Goal: Information Seeking & Learning: Learn about a topic

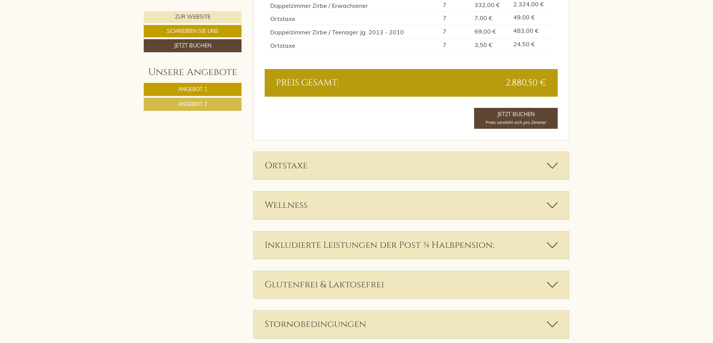
scroll to position [1380, 0]
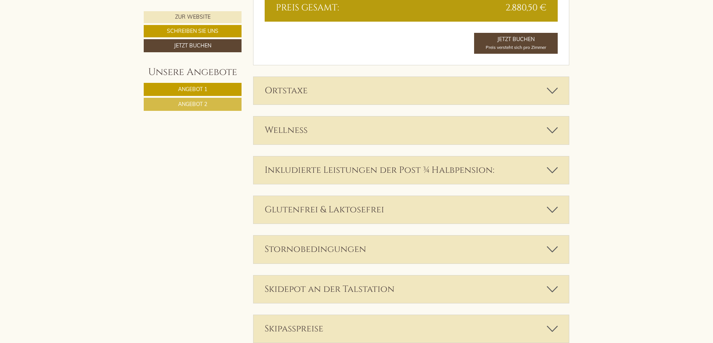
click at [350, 97] on div "Ortstaxe" at bounding box center [411, 91] width 316 height 28
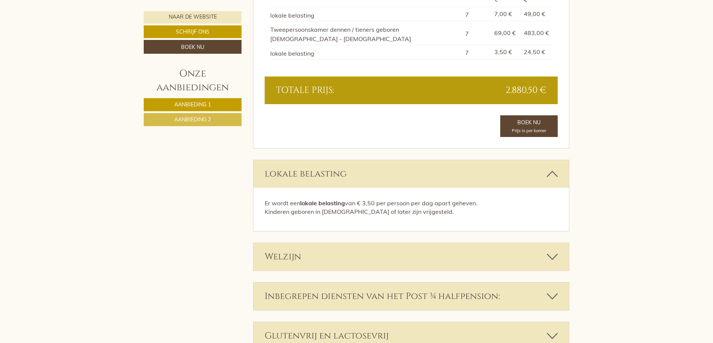
scroll to position [1422, 0]
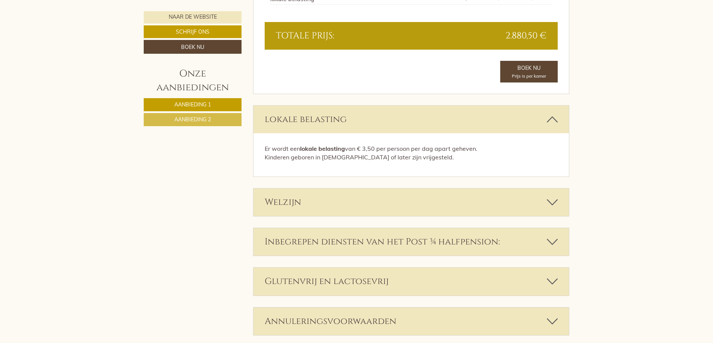
click at [447, 188] on div "Welzijn" at bounding box center [411, 202] width 316 height 28
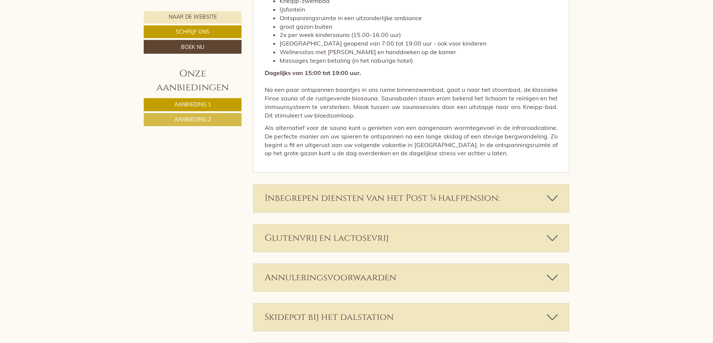
scroll to position [1870, 0]
click at [400, 192] on font "Inbegrepen diensten van het Post ¾ halfpension:" at bounding box center [381, 198] width 235 height 12
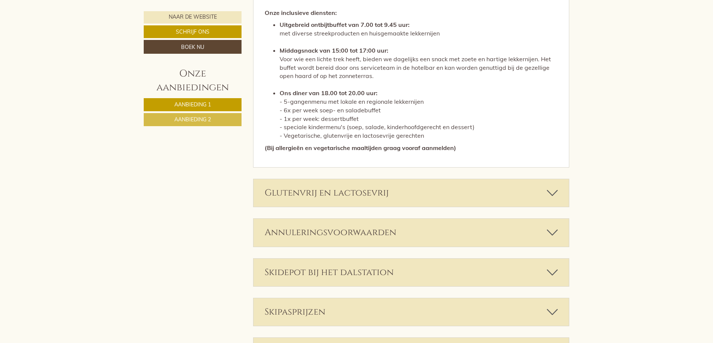
scroll to position [2243, 0]
click at [371, 226] on font "Annuleringsvoorwaarden" at bounding box center [330, 232] width 132 height 12
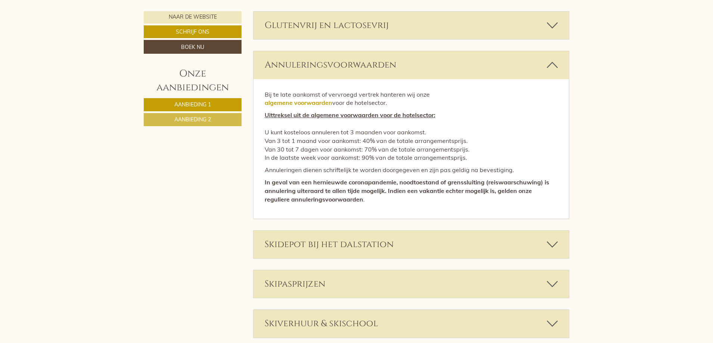
scroll to position [2467, 0]
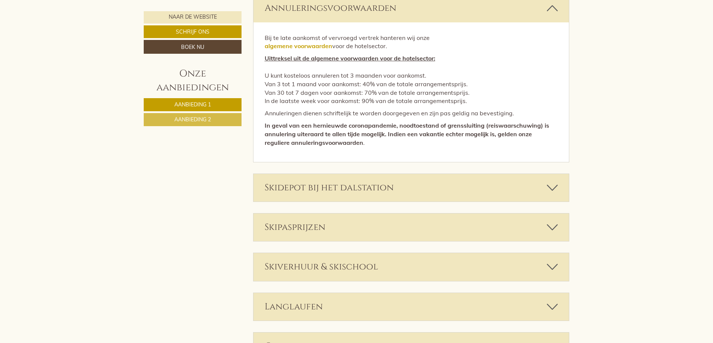
click at [381, 174] on div "Skidepot bij het dalstation" at bounding box center [411, 188] width 316 height 28
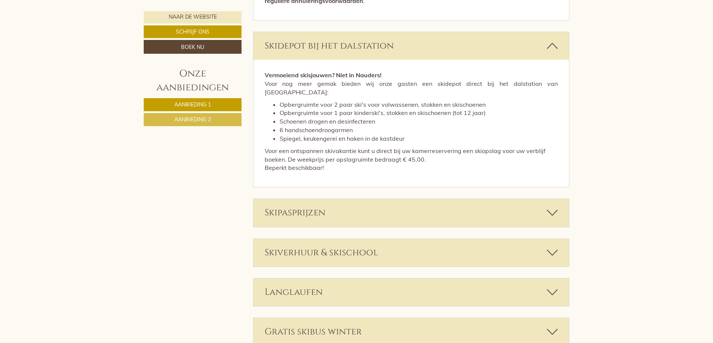
scroll to position [2616, 0]
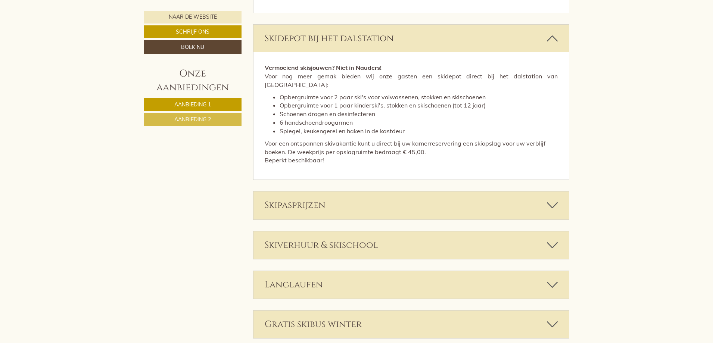
click at [330, 191] on div "Skipasprijzen" at bounding box center [411, 205] width 316 height 28
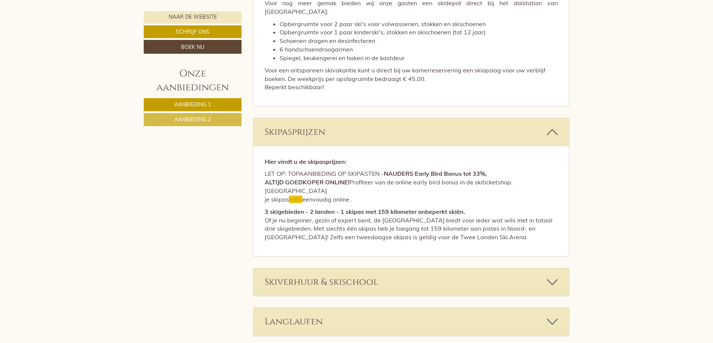
scroll to position [2691, 0]
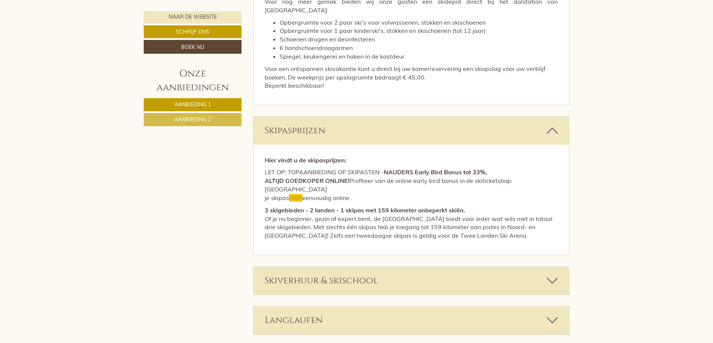
click at [391, 267] on div "Skiverhuur & skischool" at bounding box center [411, 281] width 316 height 28
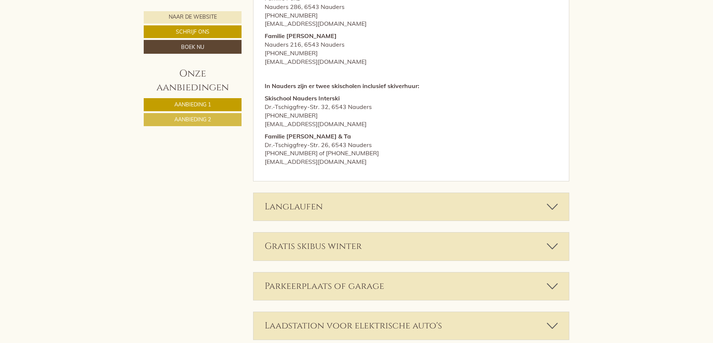
scroll to position [3138, 0]
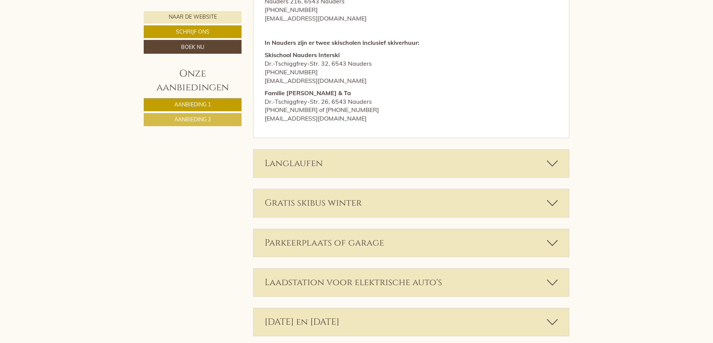
click at [366, 237] on font "Parkeerplaats of garage" at bounding box center [323, 243] width 119 height 12
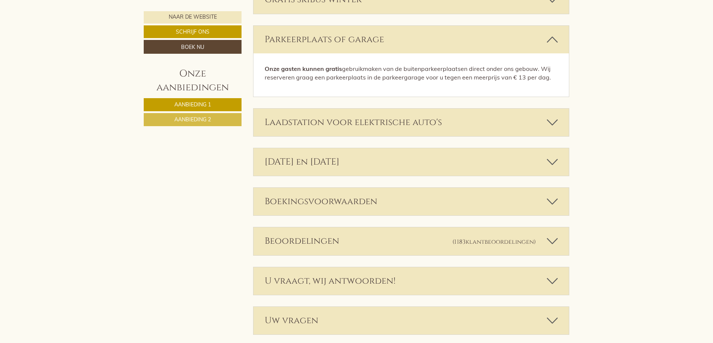
scroll to position [3351, 0]
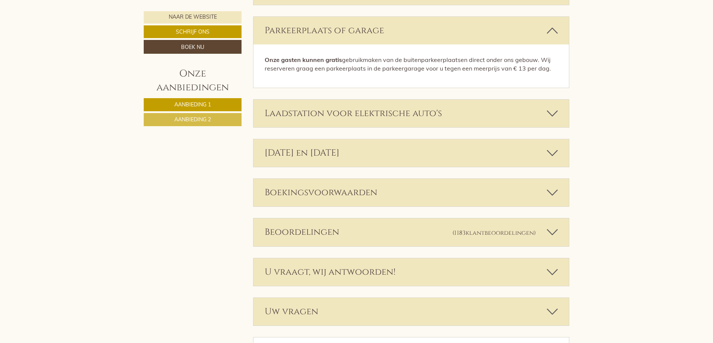
click at [379, 179] on div "Boekingsvoorwaarden" at bounding box center [411, 193] width 316 height 28
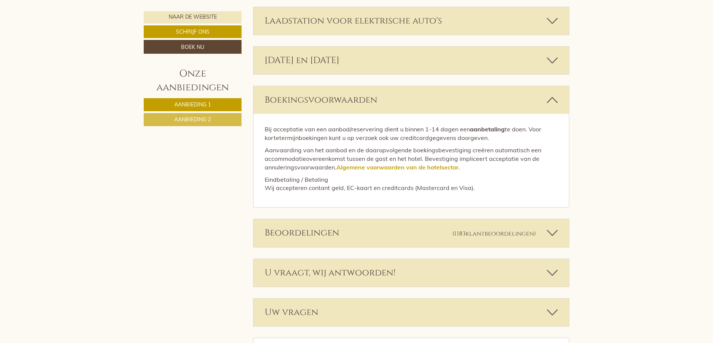
scroll to position [3444, 0]
click at [411, 219] on div "Beoordelingen (1183 klantbeoordelingen )" at bounding box center [411, 233] width 316 height 28
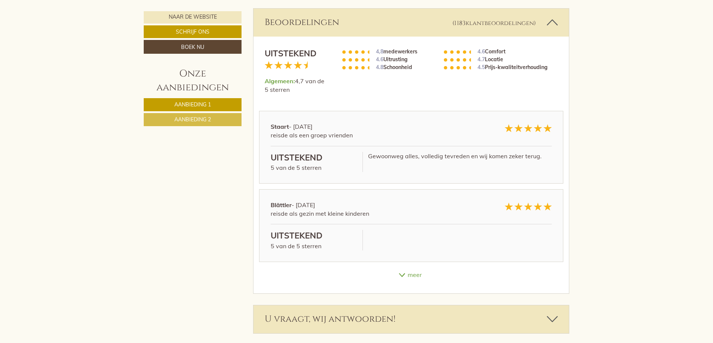
scroll to position [3701, 0]
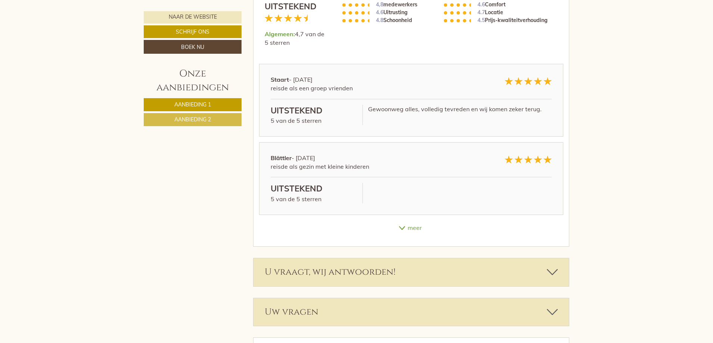
click at [420, 258] on div "U vraagt, wij antwoorden!" at bounding box center [411, 272] width 316 height 28
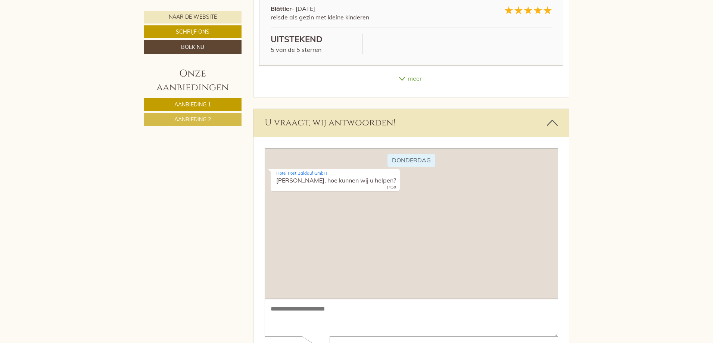
scroll to position [3935, 0]
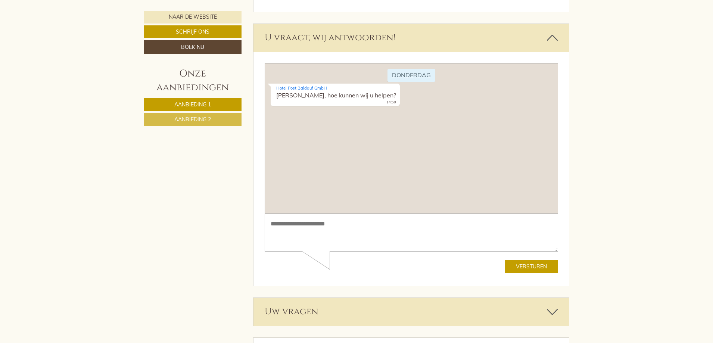
click at [383, 298] on div "Uw vragen" at bounding box center [411, 312] width 316 height 28
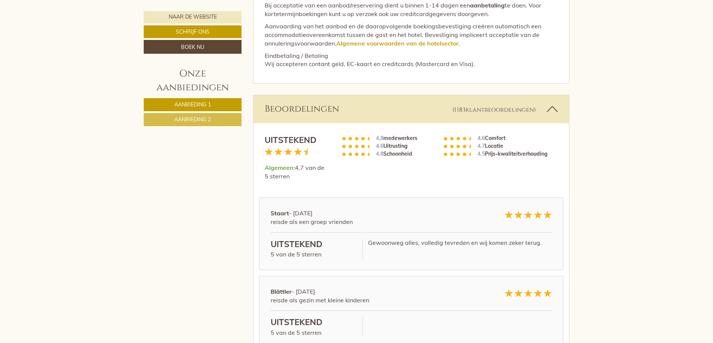
scroll to position [3580, 0]
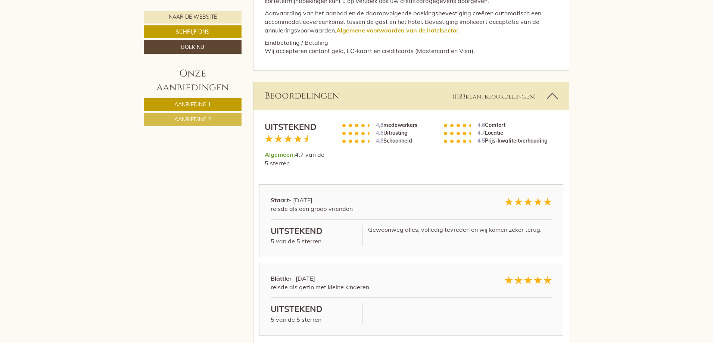
click at [410, 341] on div "meer" at bounding box center [411, 348] width 316 height 15
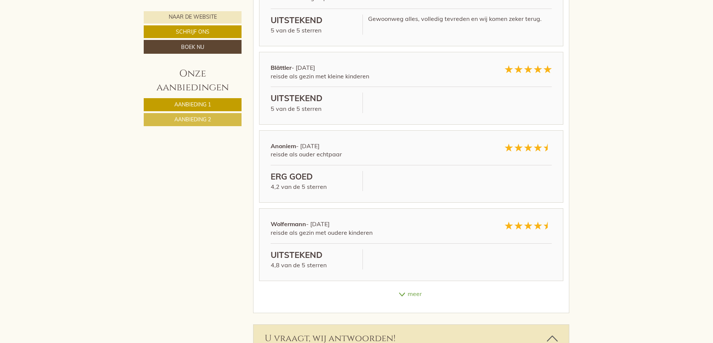
scroll to position [3804, 0]
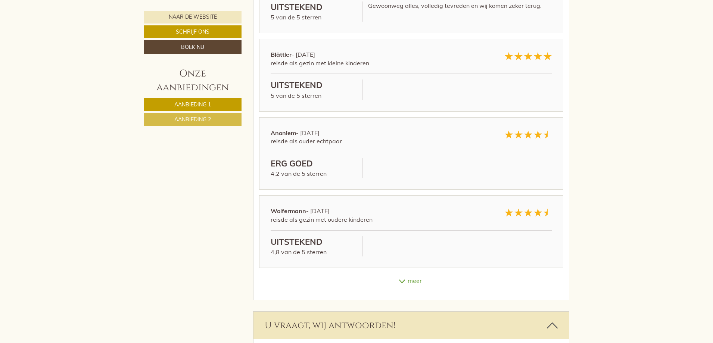
click at [414, 277] on font "meer" at bounding box center [414, 280] width 14 height 7
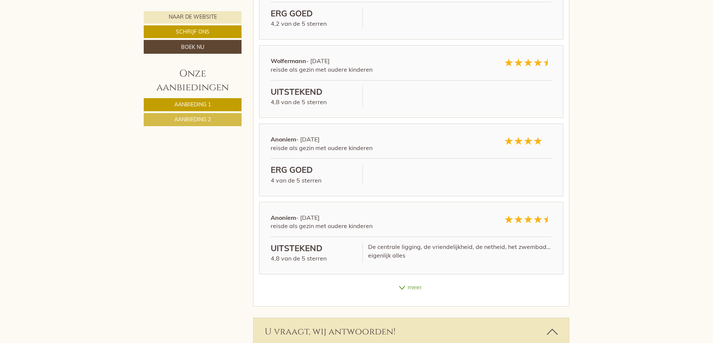
scroll to position [3990, 0]
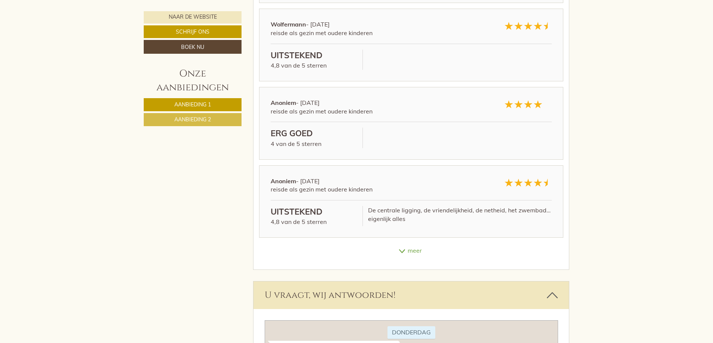
click at [411, 247] on font "meer" at bounding box center [414, 250] width 14 height 7
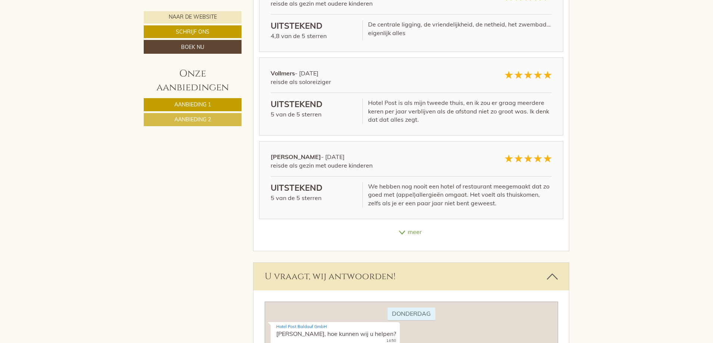
scroll to position [4177, 0]
click at [413, 227] on font "meer" at bounding box center [414, 230] width 14 height 7
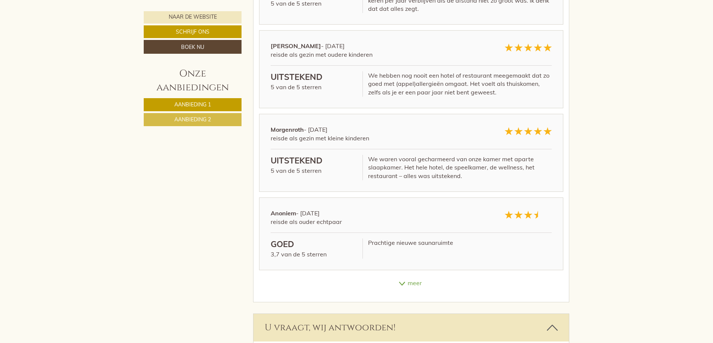
scroll to position [4326, 0]
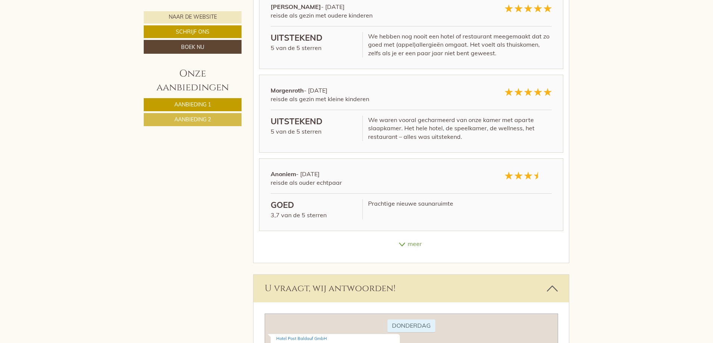
click at [412, 240] on font "meer" at bounding box center [414, 243] width 14 height 7
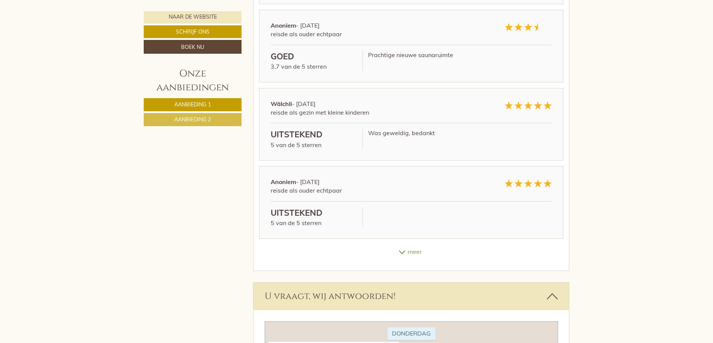
scroll to position [4475, 0]
click at [413, 247] on font "meer" at bounding box center [414, 250] width 14 height 7
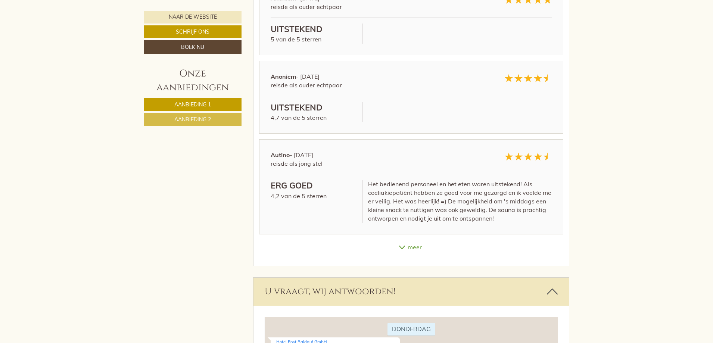
scroll to position [4662, 0]
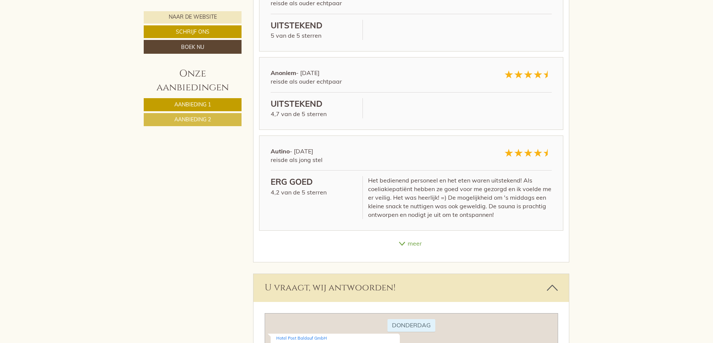
click at [411, 239] on font "meer" at bounding box center [414, 242] width 14 height 7
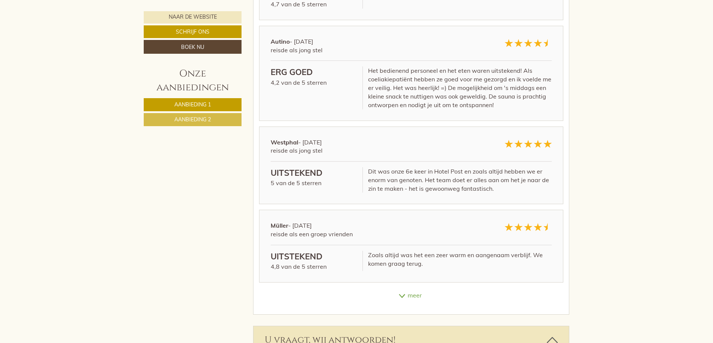
scroll to position [4774, 0]
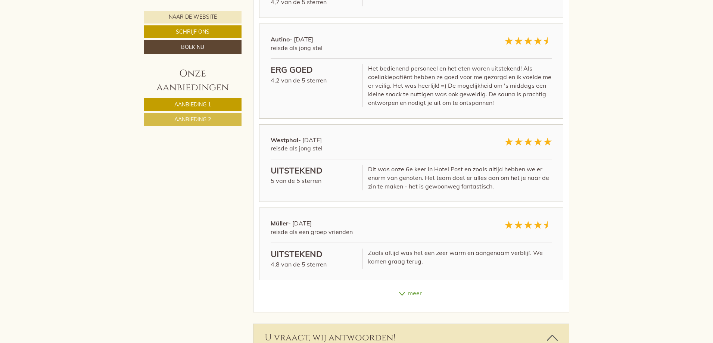
click at [407, 286] on div "meer" at bounding box center [411, 293] width 316 height 15
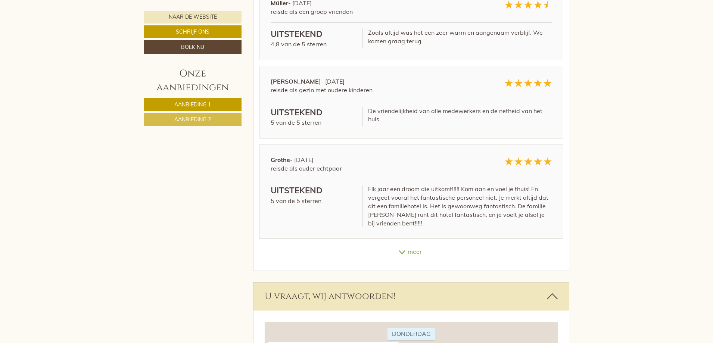
scroll to position [4998, 0]
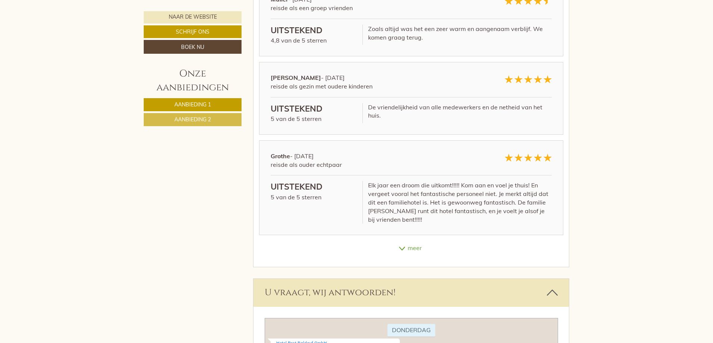
click at [410, 244] on font "meer" at bounding box center [414, 247] width 14 height 7
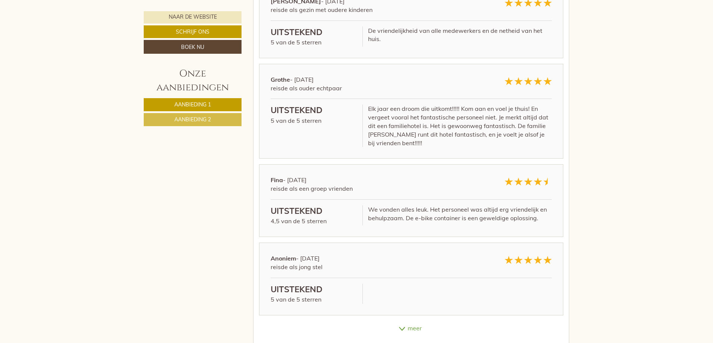
scroll to position [5147, 0]
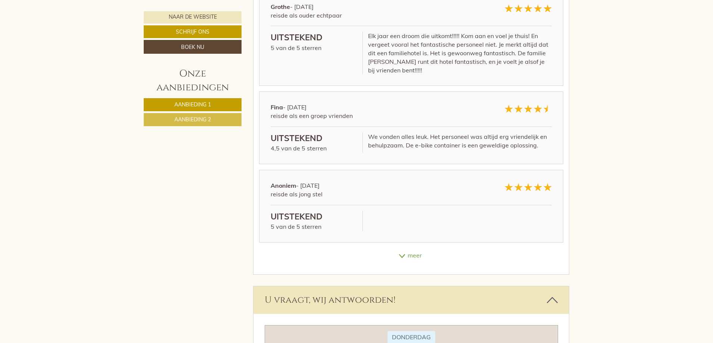
click at [408, 251] on font "meer" at bounding box center [414, 254] width 14 height 7
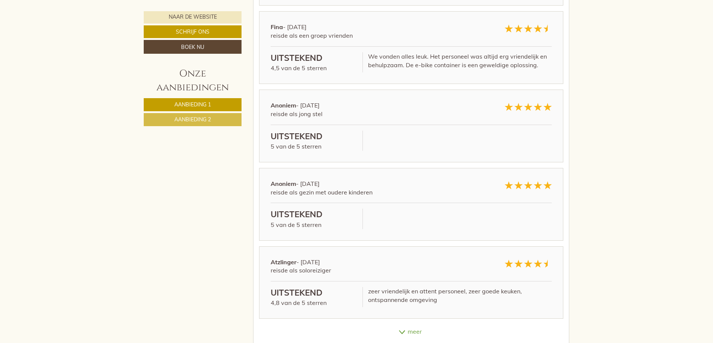
scroll to position [5296, 0]
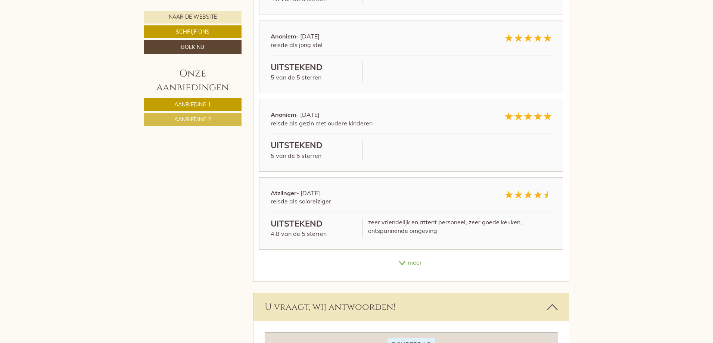
click at [411, 255] on div "meer" at bounding box center [411, 262] width 316 height 15
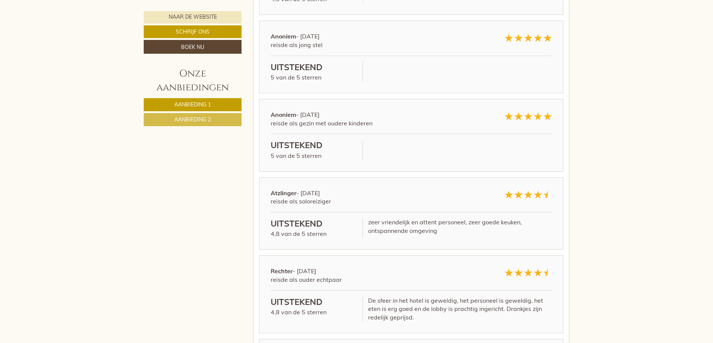
scroll to position [5445, 0]
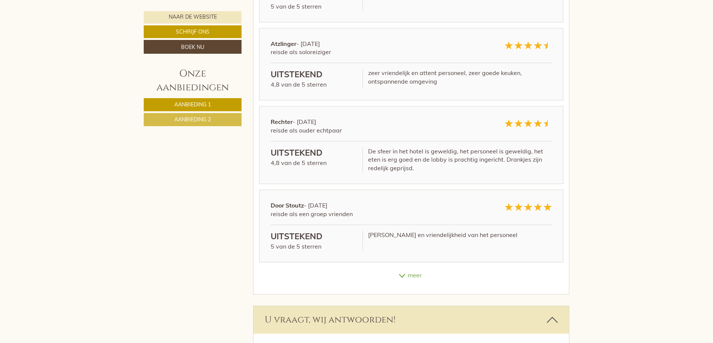
click at [412, 271] on font "meer" at bounding box center [414, 274] width 14 height 7
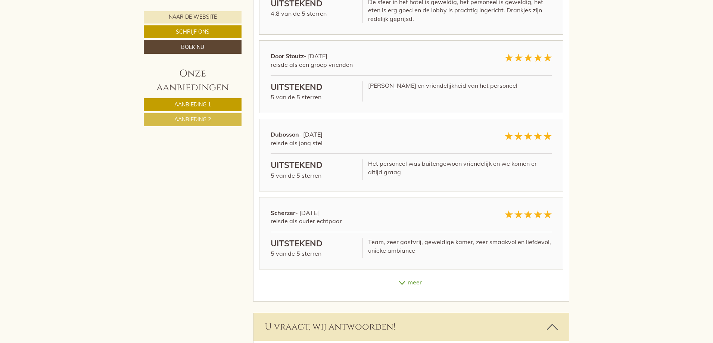
scroll to position [5632, 0]
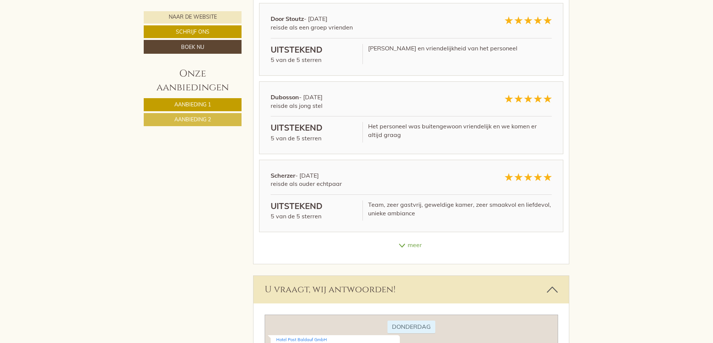
click at [418, 241] on font "meer" at bounding box center [414, 244] width 14 height 7
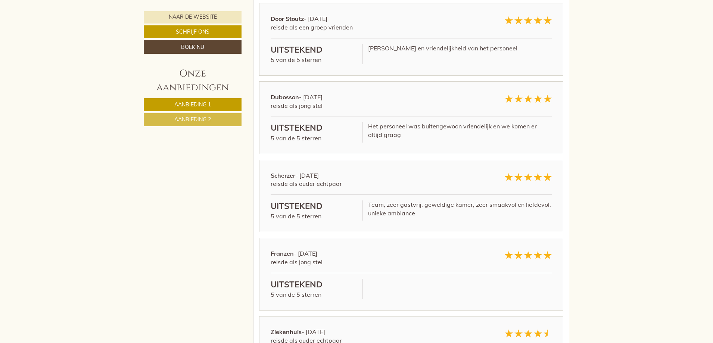
scroll to position [5781, 0]
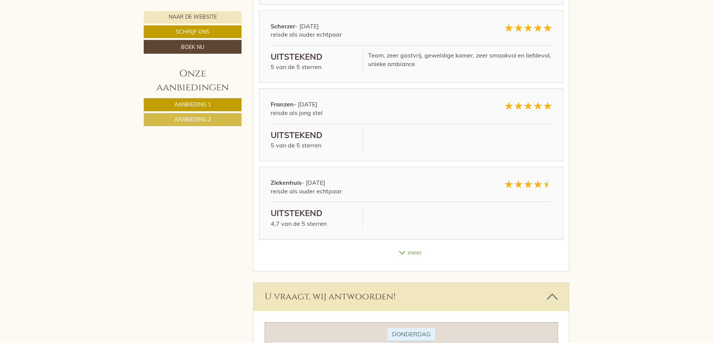
click at [412, 248] on font "meer" at bounding box center [414, 251] width 14 height 7
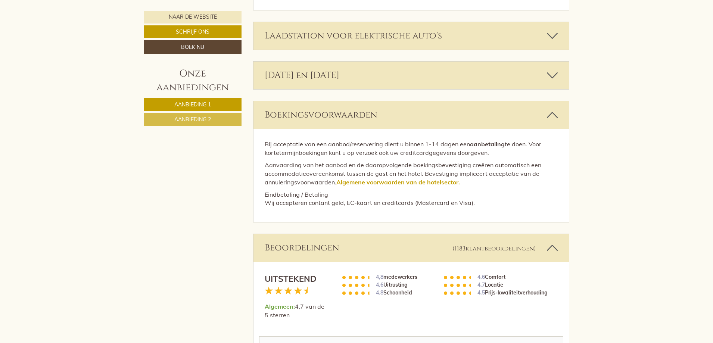
scroll to position [3503, 0]
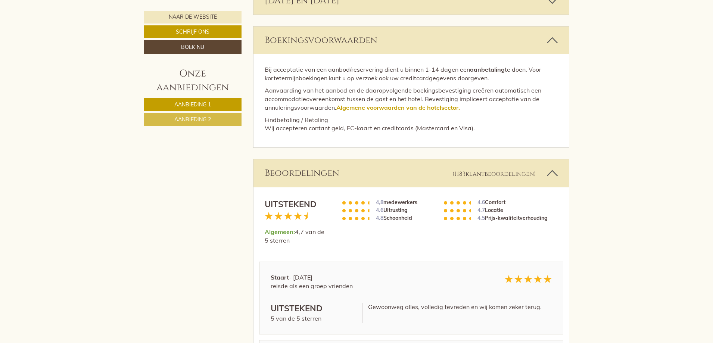
click at [497, 170] on font "klantbeoordelingen" at bounding box center [499, 174] width 68 height 8
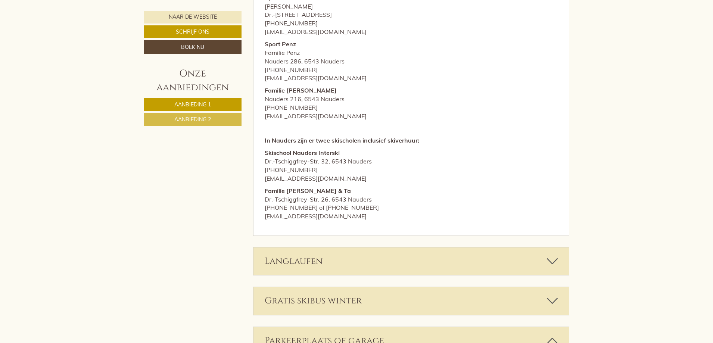
scroll to position [2950, 0]
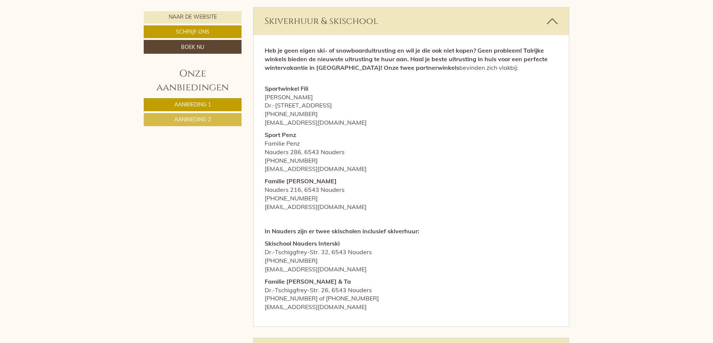
click at [206, 98] on link "Aanbieding 1" at bounding box center [193, 104] width 98 height 13
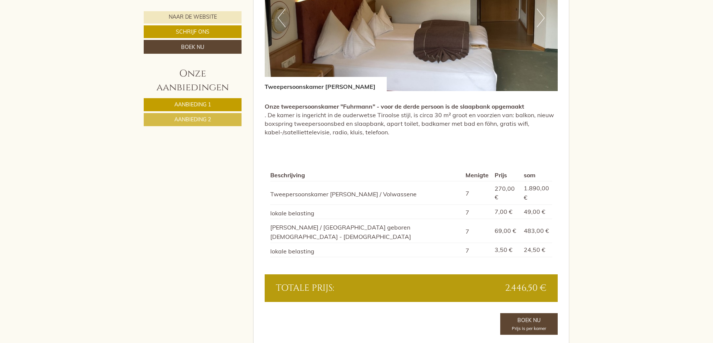
scroll to position [707, 0]
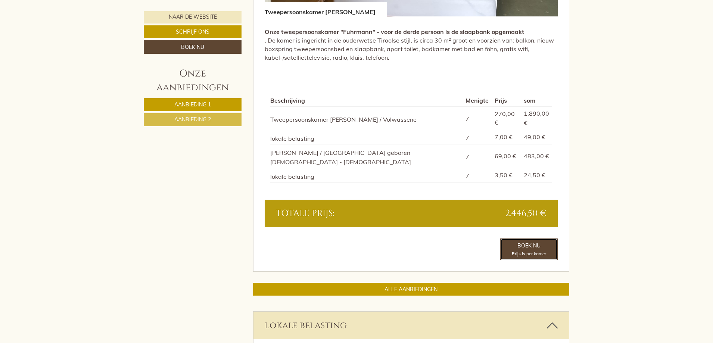
click at [523, 242] on font "Boek nu" at bounding box center [528, 245] width 23 height 7
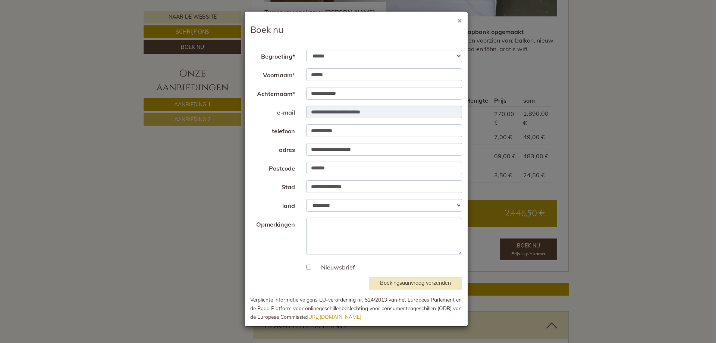
click at [460, 21] on font "×" at bounding box center [459, 20] width 5 height 10
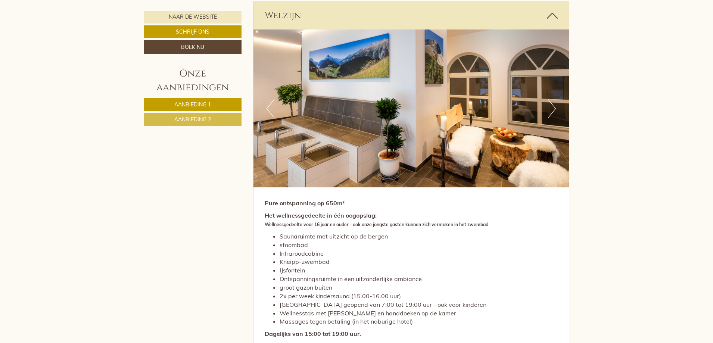
scroll to position [1043, 0]
